Goal: Check status: Check status

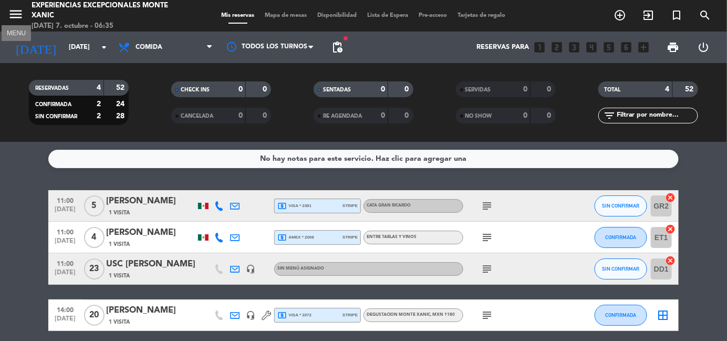
click at [12, 16] on icon "menu" at bounding box center [16, 14] width 16 height 16
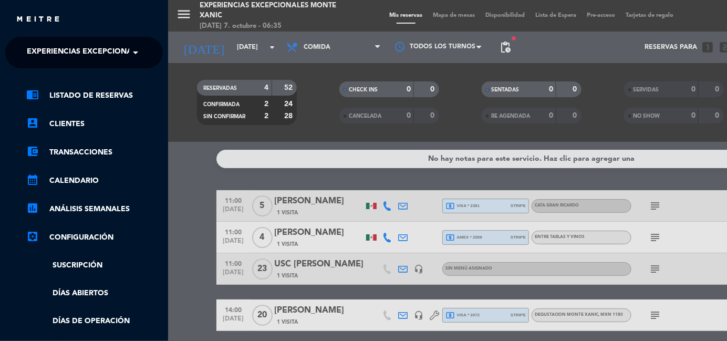
click at [192, 53] on div "menu Experiencias Excepcionales [PERSON_NAME][DATE] 7. octubre - 06:35 Mis rese…" at bounding box center [531, 170] width 727 height 341
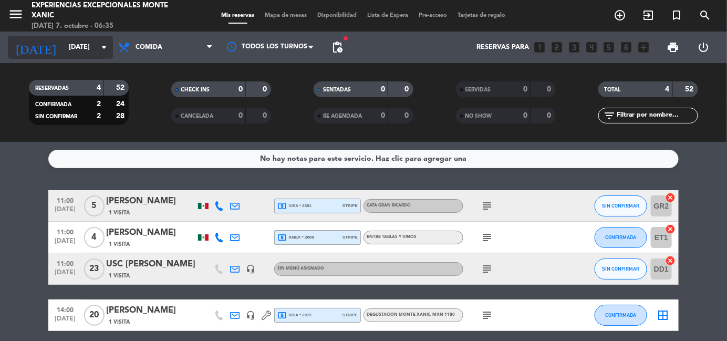
click at [87, 51] on input "[DATE]" at bounding box center [108, 47] width 89 height 18
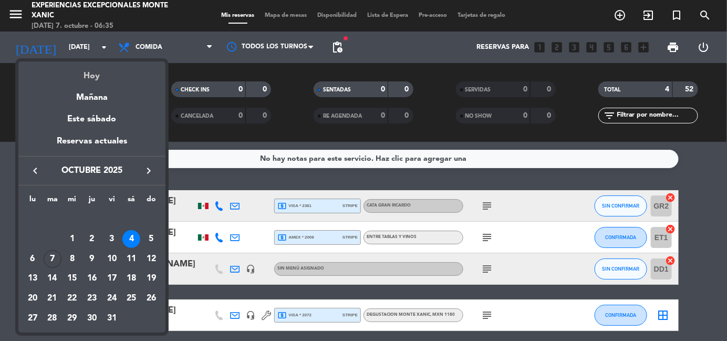
click at [94, 74] on div "Hoy" at bounding box center [91, 72] width 147 height 22
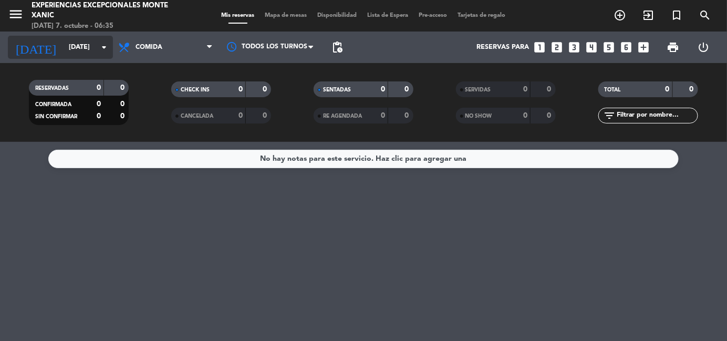
click at [89, 57] on div "[DATE] [DATE] arrow_drop_down" at bounding box center [60, 47] width 105 height 23
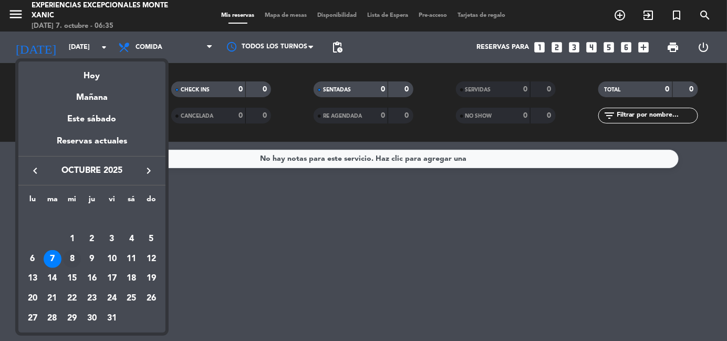
click at [73, 254] on div "8" at bounding box center [72, 259] width 18 height 18
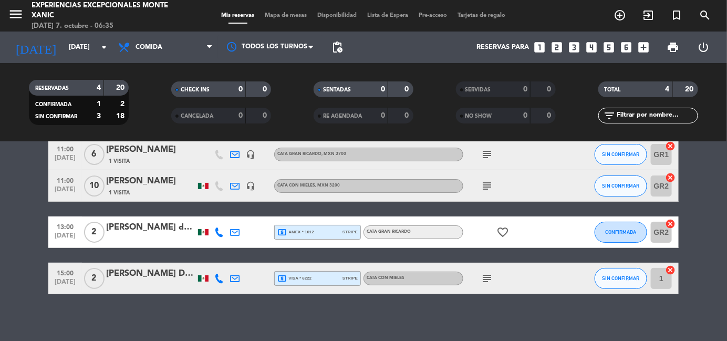
scroll to position [51, 0]
click at [482, 184] on icon "subject" at bounding box center [487, 186] width 13 height 13
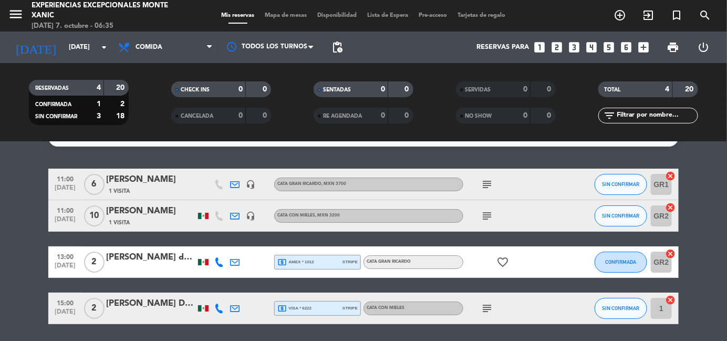
scroll to position [0, 0]
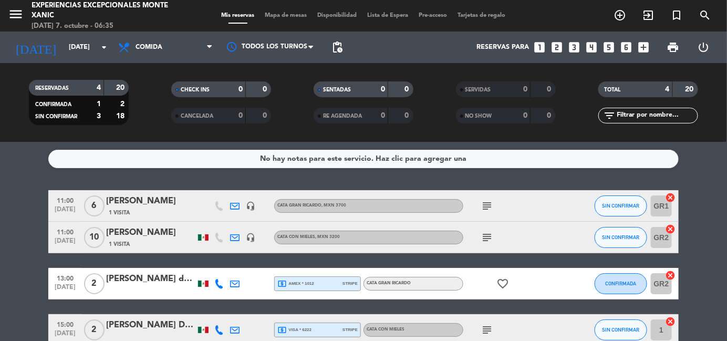
click at [487, 205] on icon "subject" at bounding box center [487, 206] width 13 height 13
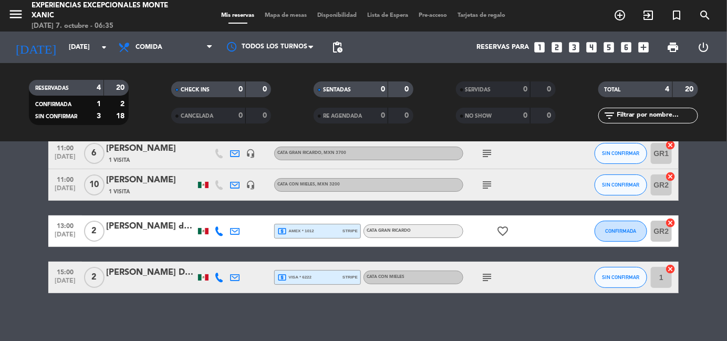
scroll to position [57, 0]
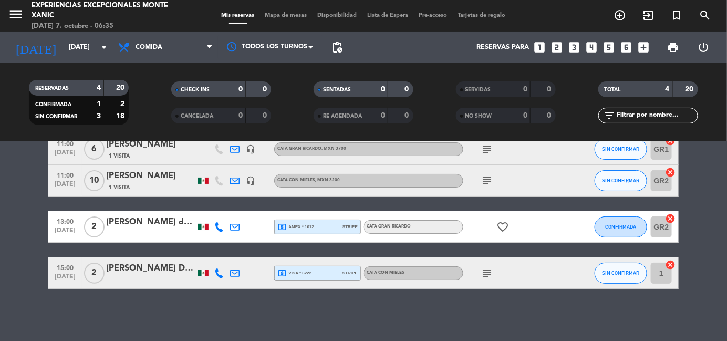
click at [489, 275] on icon "subject" at bounding box center [487, 273] width 13 height 13
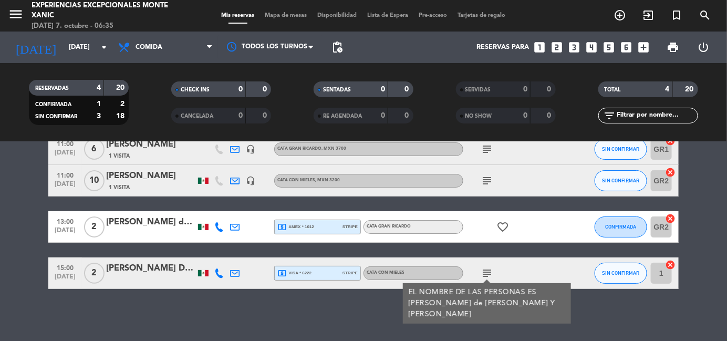
click at [489, 275] on icon "subject" at bounding box center [487, 273] width 13 height 13
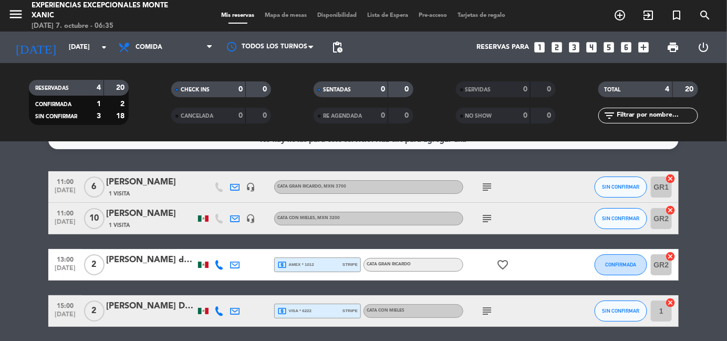
scroll to position [20, 0]
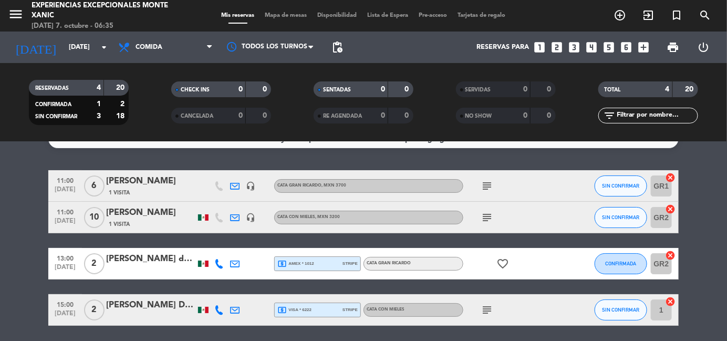
click at [487, 220] on icon "subject" at bounding box center [487, 217] width 13 height 13
click at [99, 45] on icon "arrow_drop_down" at bounding box center [104, 47] width 13 height 13
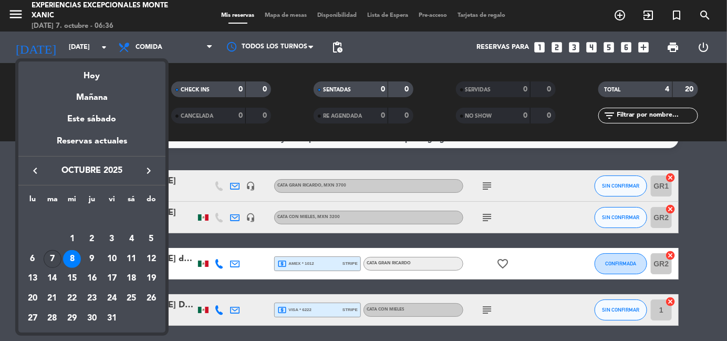
click at [54, 254] on div "7" at bounding box center [53, 259] width 18 height 18
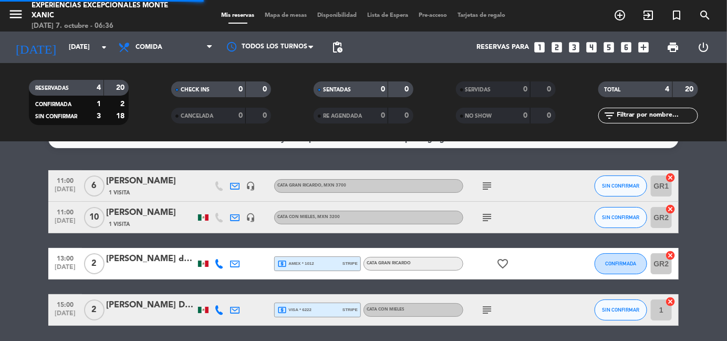
scroll to position [0, 0]
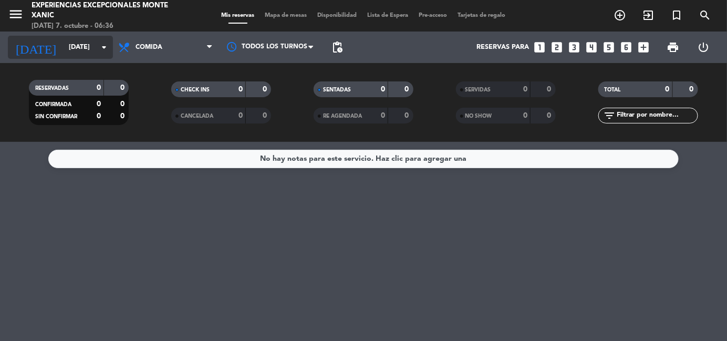
click at [81, 50] on input "[DATE]" at bounding box center [108, 47] width 89 height 18
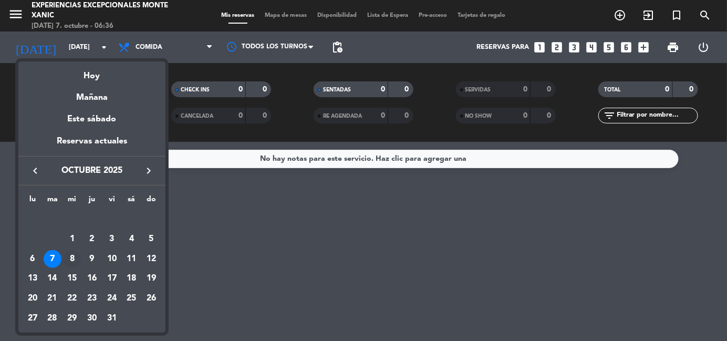
click at [74, 258] on div "8" at bounding box center [72, 259] width 18 height 18
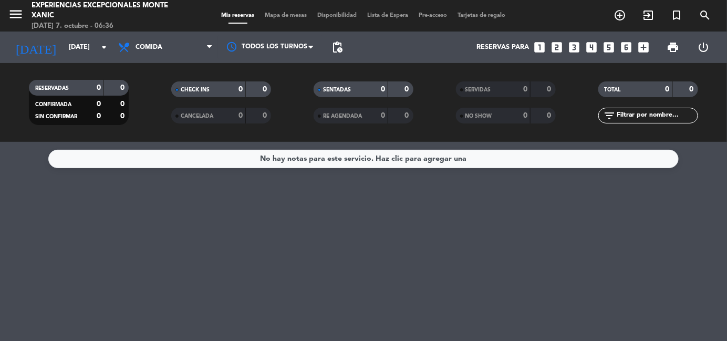
type input "[DATE]"
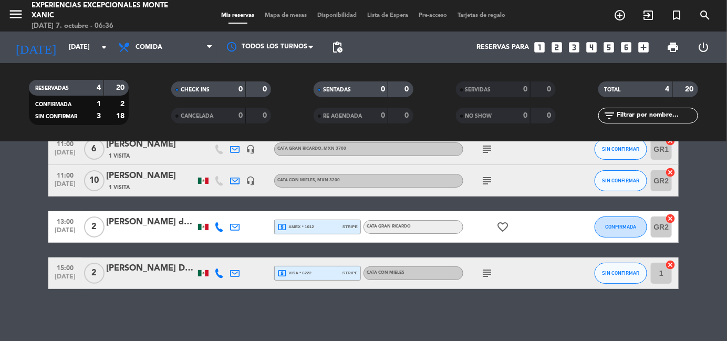
scroll to position [57, 0]
click at [487, 277] on icon "subject" at bounding box center [487, 273] width 13 height 13
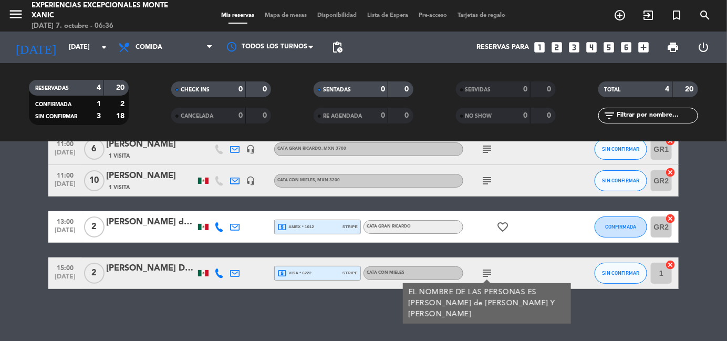
click at [487, 277] on icon "subject" at bounding box center [487, 273] width 13 height 13
